Goal: Information Seeking & Learning: Learn about a topic

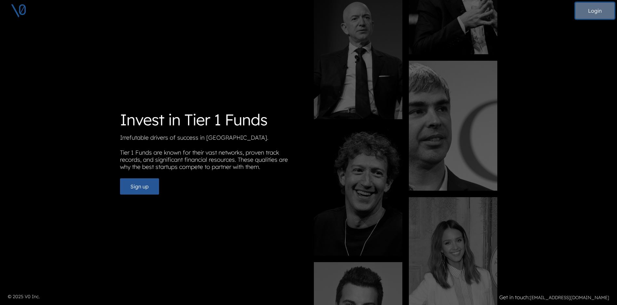
click at [601, 8] on button "Login" at bounding box center [595, 11] width 39 height 16
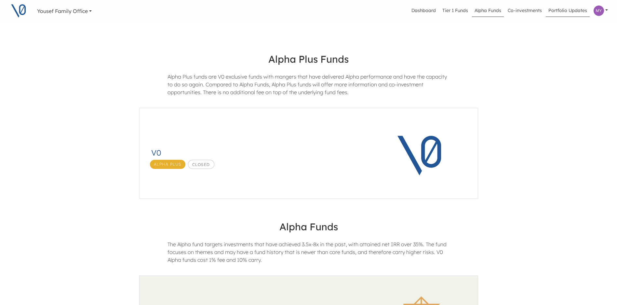
click at [579, 9] on link "Portfolio Updates" at bounding box center [568, 11] width 44 height 12
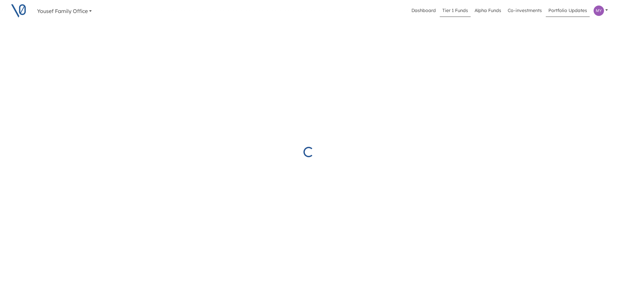
click at [470, 9] on link "Tier 1 Funds" at bounding box center [455, 11] width 31 height 12
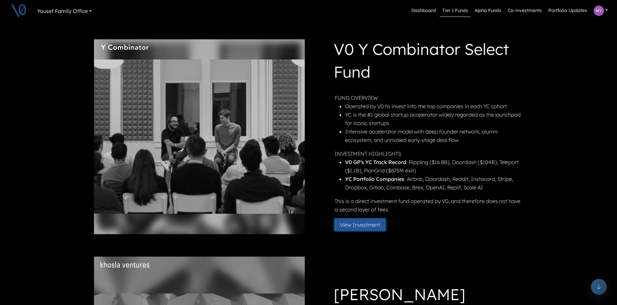
click at [361, 227] on button "View Investment" at bounding box center [360, 225] width 51 height 12
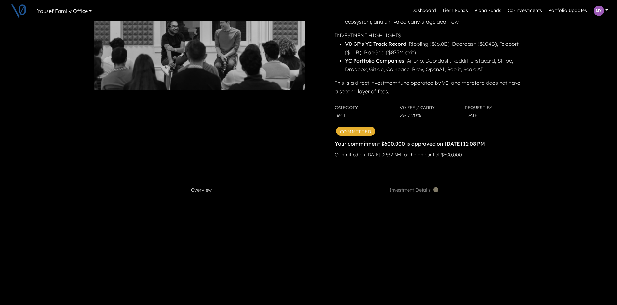
scroll to position [163, 0]
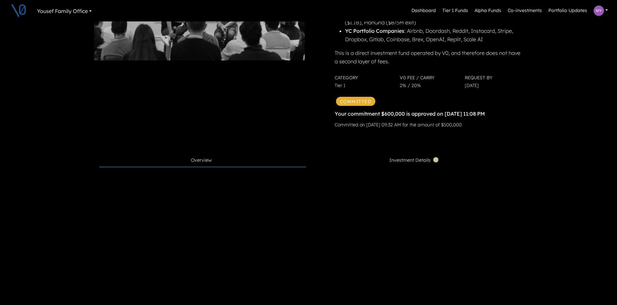
click at [418, 157] on span "Investment Details" at bounding box center [414, 160] width 50 height 7
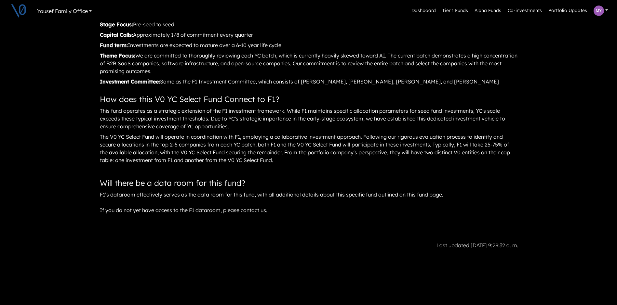
scroll to position [926, 0]
